Goal: Check status: Check status

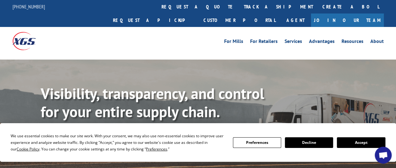
drag, startPoint x: 357, startPoint y: 143, endPoint x: 349, endPoint y: 131, distance: 14.9
click at [357, 143] on button "Accept" at bounding box center [361, 142] width 48 height 11
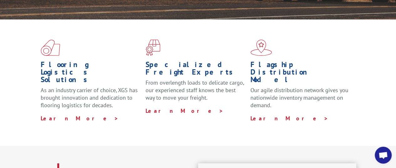
scroll to position [31, 0]
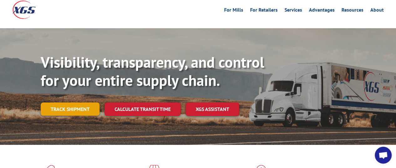
click at [60, 102] on link "Track shipment" at bounding box center [70, 108] width 59 height 13
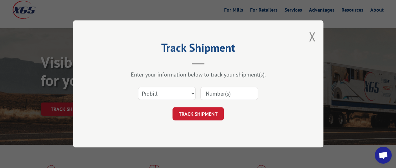
click at [215, 92] on input at bounding box center [229, 93] width 58 height 13
paste input "77629086"
type input "77629086"
click at [203, 112] on button "TRACK SHIPMENT" at bounding box center [197, 113] width 51 height 13
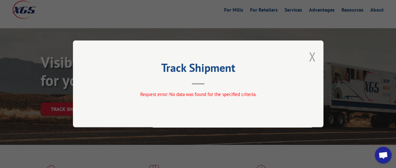
click at [310, 57] on button "Close modal" at bounding box center [312, 56] width 7 height 17
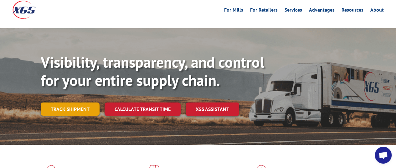
click at [86, 102] on link "Track shipment" at bounding box center [70, 108] width 59 height 13
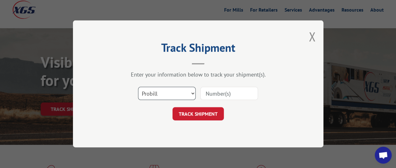
click at [154, 94] on select "Select category... Probill BOL PO" at bounding box center [167, 93] width 58 height 13
select select "bol"
click at [138, 87] on select "Select category... Probill BOL PO" at bounding box center [167, 93] width 58 height 13
click at [213, 95] on input at bounding box center [229, 93] width 58 height 13
paste input "77629086"
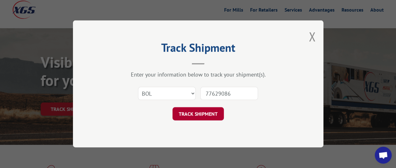
type input "77629086"
click at [188, 108] on button "TRACK SHIPMENT" at bounding box center [197, 113] width 51 height 13
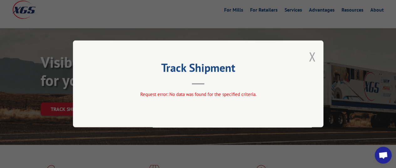
click at [312, 56] on button "Close modal" at bounding box center [312, 56] width 7 height 17
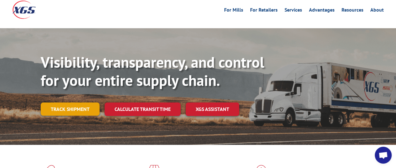
click at [75, 102] on link "Track shipment" at bounding box center [70, 108] width 59 height 13
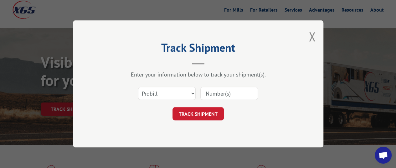
drag, startPoint x: 198, startPoint y: 95, endPoint x: 193, endPoint y: 93, distance: 4.6
click at [198, 95] on div "Select category... Probill BOL PO" at bounding box center [198, 93] width 188 height 21
click at [191, 92] on select "Select category... Probill BOL PO" at bounding box center [167, 93] width 58 height 13
click at [315, 38] on button "Close modal" at bounding box center [312, 36] width 7 height 17
